Goal: Book appointment/travel/reservation

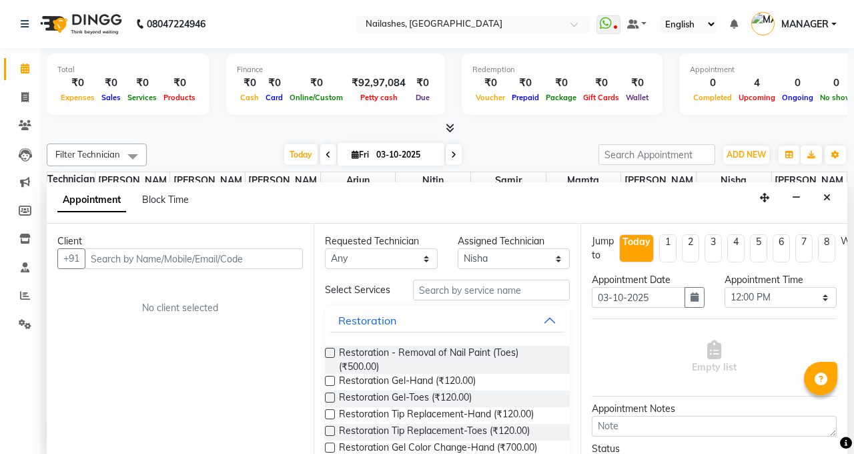
select select "52460"
select select "720"
select select "tentative"
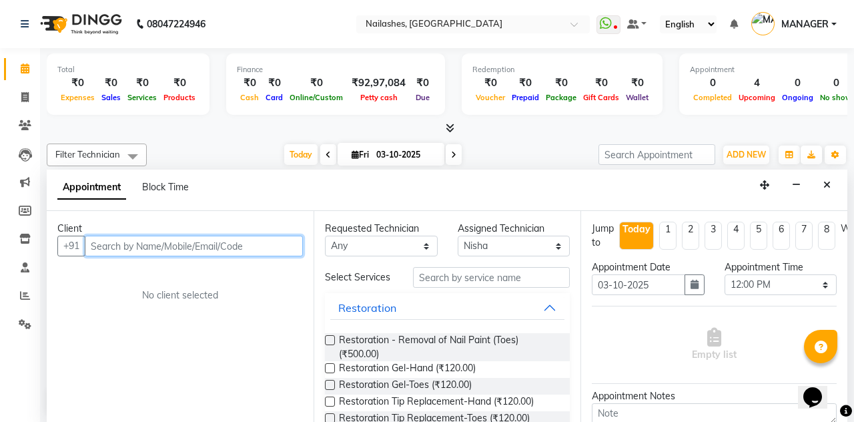
scroll to position [79, 0]
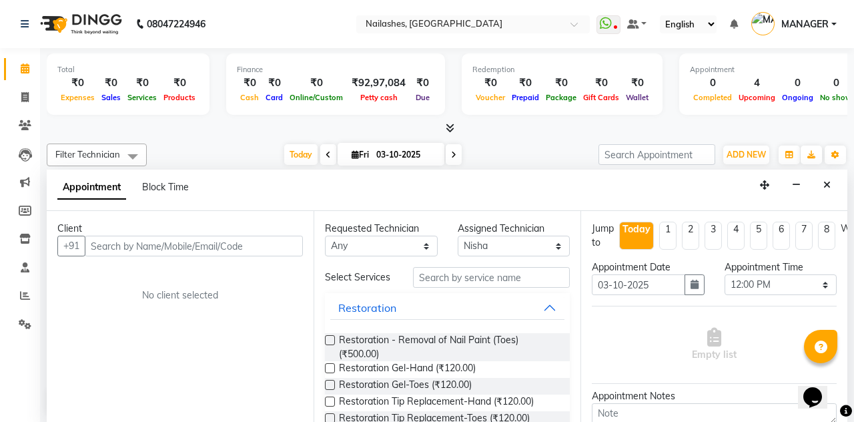
click at [25, 67] on icon at bounding box center [25, 68] width 9 height 10
click at [23, 99] on icon at bounding box center [24, 97] width 7 height 10
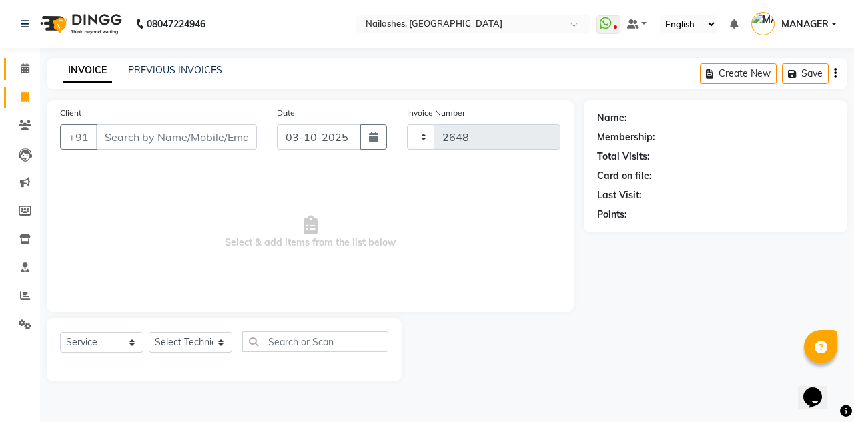
click at [21, 62] on span at bounding box center [24, 68] width 23 height 15
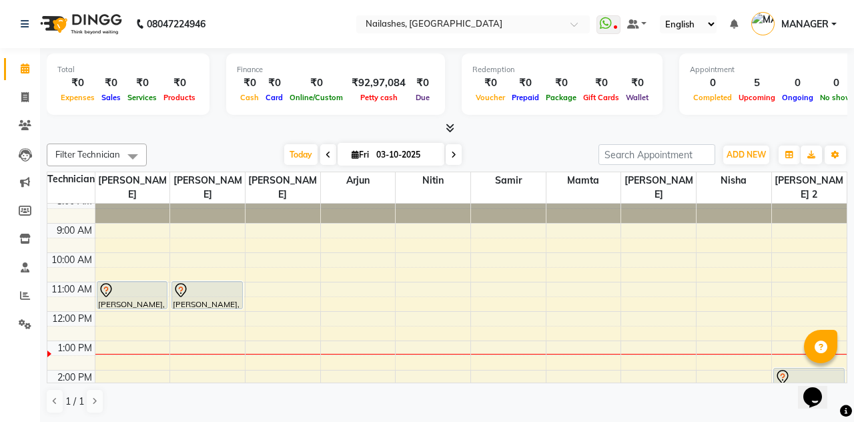
scroll to position [8, 0]
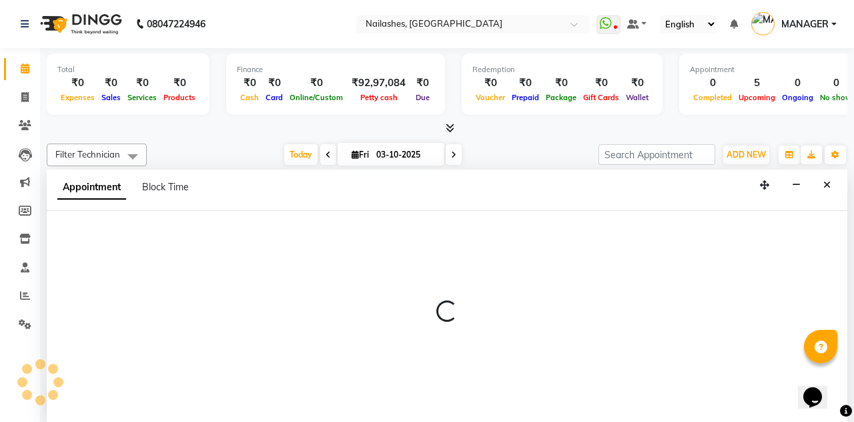
select select "90278"
select select "tentative"
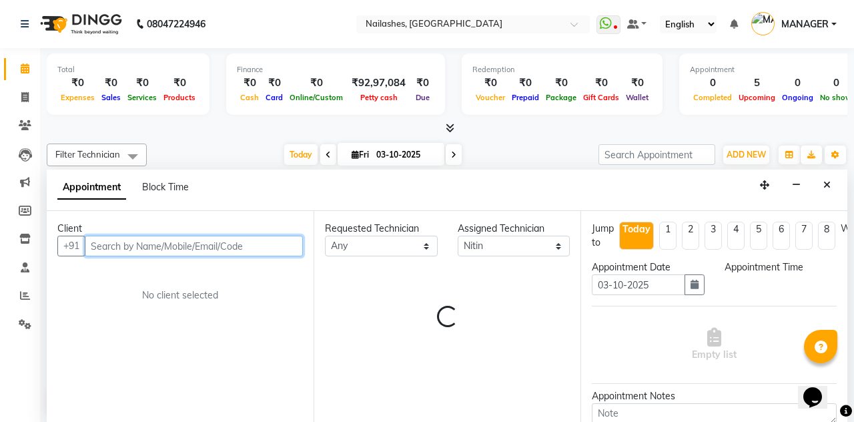
select select "570"
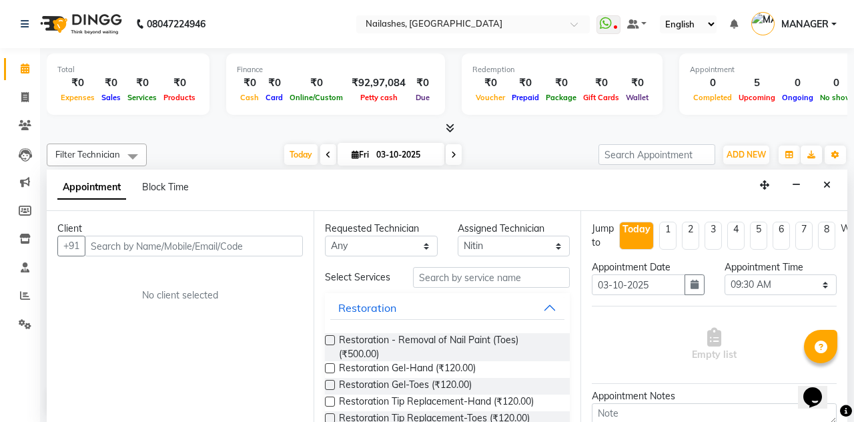
click at [30, 65] on span at bounding box center [24, 68] width 23 height 15
click at [24, 59] on link "Calendar" at bounding box center [20, 69] width 32 height 22
click at [28, 68] on icon at bounding box center [25, 68] width 9 height 10
click at [27, 59] on link "Calendar" at bounding box center [20, 69] width 32 height 22
click at [26, 64] on icon at bounding box center [25, 68] width 9 height 10
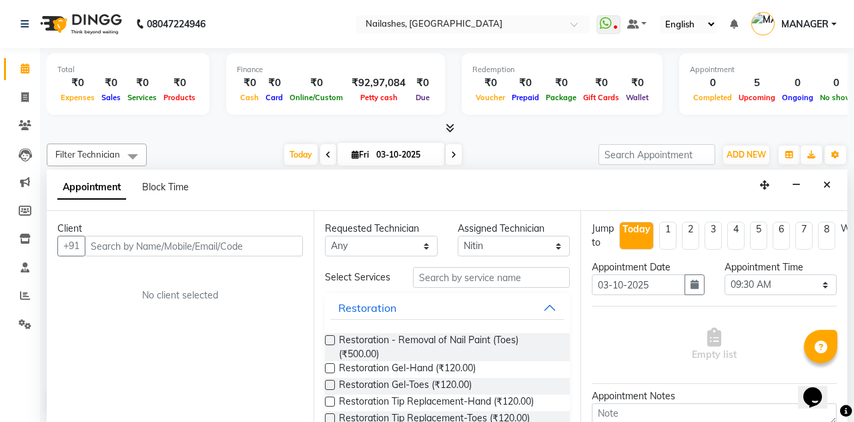
click at [105, 175] on span "Appointment" at bounding box center [91, 187] width 69 height 24
click at [99, 175] on span "Appointment" at bounding box center [91, 187] width 69 height 24
click at [176, 181] on span "Block Time" at bounding box center [165, 187] width 47 height 12
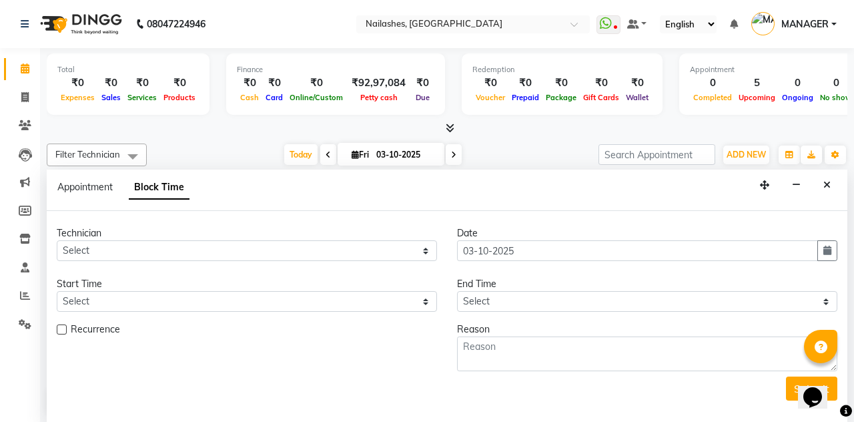
click at [77, 180] on div "Appointment" at bounding box center [84, 187] width 55 height 14
click at [86, 181] on span "Appointment" at bounding box center [84, 187] width 55 height 12
select select "tentative"
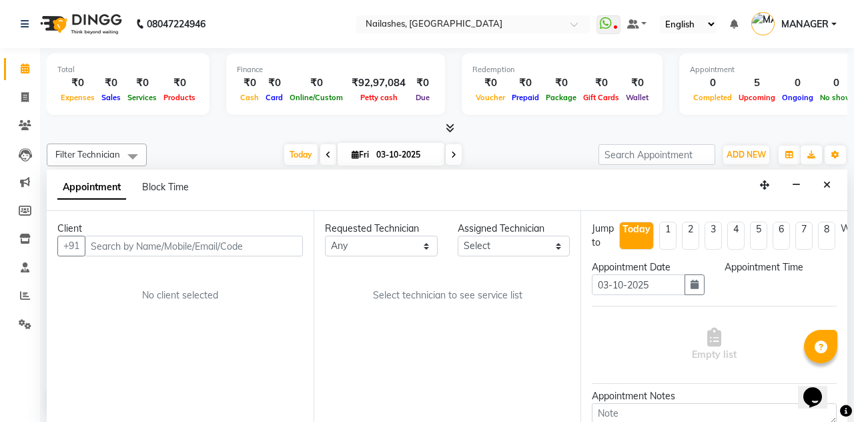
click at [26, 71] on icon at bounding box center [25, 68] width 9 height 10
